Goal: Information Seeking & Learning: Learn about a topic

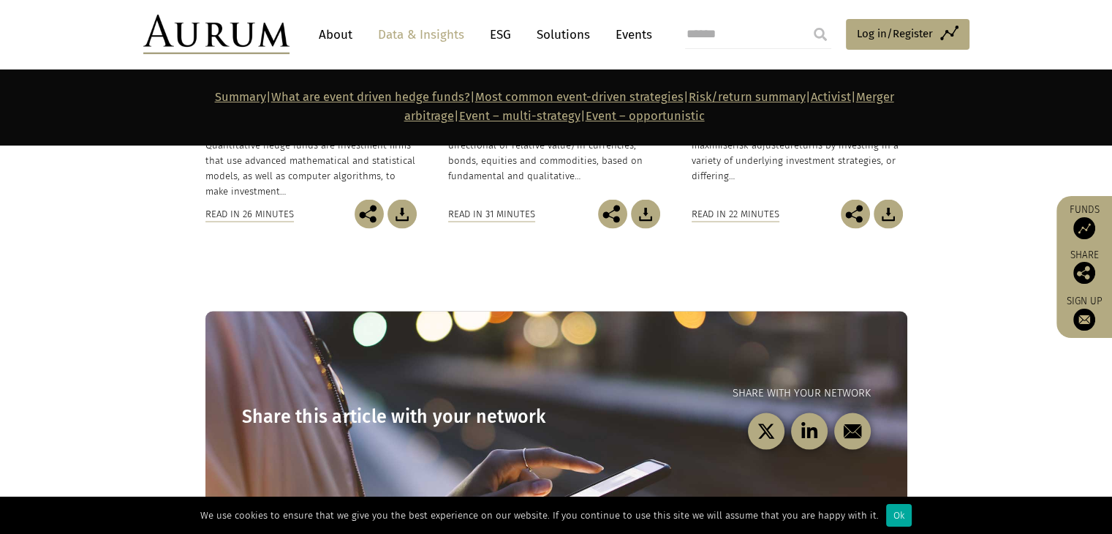
scroll to position [8803, 0]
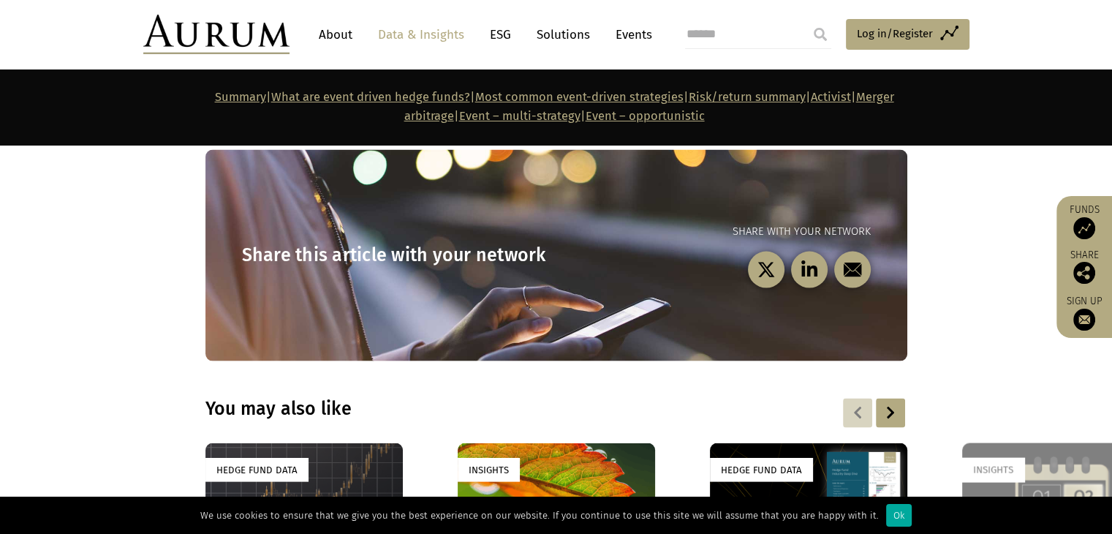
scroll to position [8584, 0]
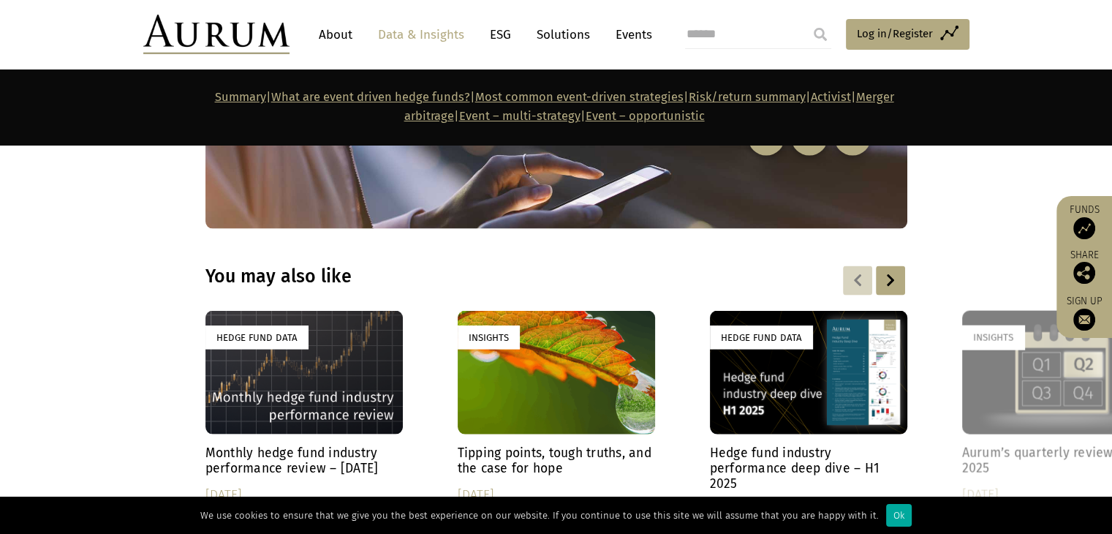
click at [315, 311] on div "Hedge Fund Data" at bounding box center [303, 373] width 197 height 124
